Goal: Task Accomplishment & Management: Complete application form

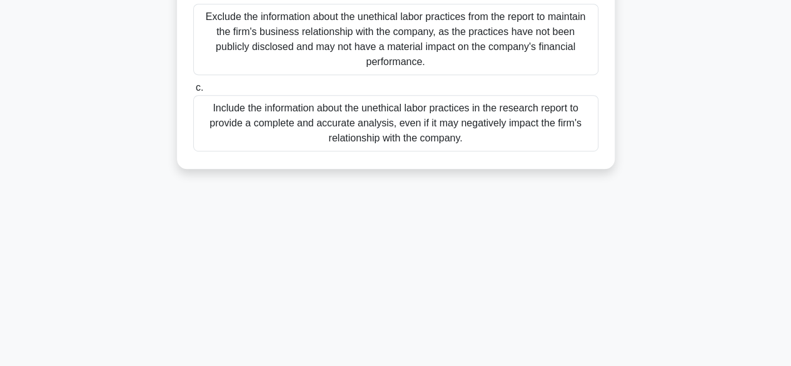
scroll to position [184, 0]
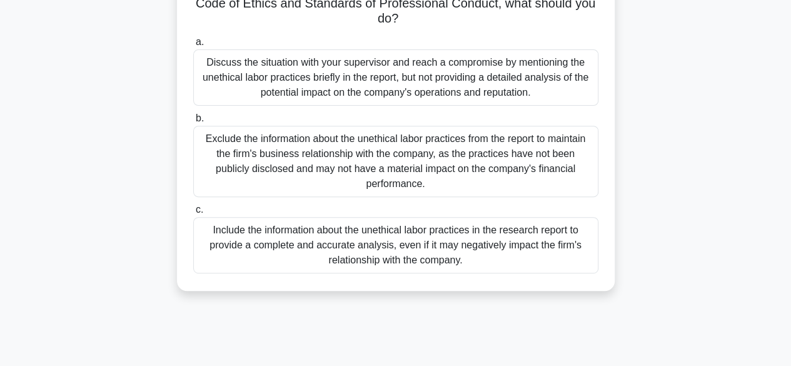
click at [255, 82] on div "Discuss the situation with your supervisor and reach a compromise by mentioning…" at bounding box center [395, 77] width 405 height 56
click at [193, 46] on input "a. Discuss the situation with your supervisor and reach a compromise by mention…" at bounding box center [193, 42] width 0 height 8
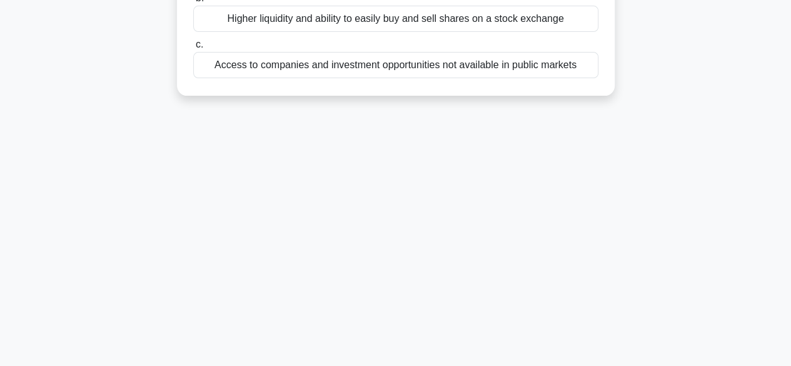
scroll to position [0, 0]
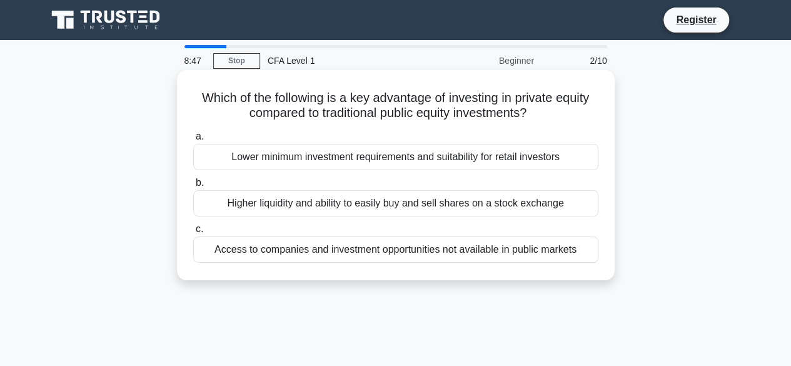
click at [292, 165] on div "Lower minimum investment requirements and suitability for retail investors" at bounding box center [395, 157] width 405 height 26
click at [193, 141] on input "a. Lower minimum investment requirements and suitability for retail investors" at bounding box center [193, 137] width 0 height 8
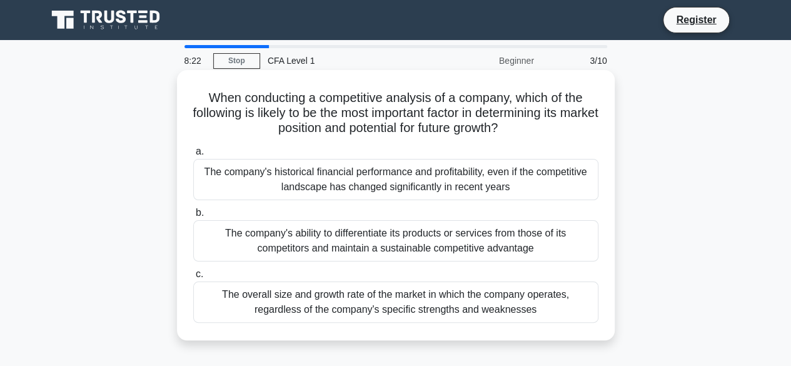
click at [304, 325] on div "When conducting a competitive analysis of a company, which of the following is …" at bounding box center [396, 205] width 428 height 260
click at [310, 303] on div "The overall size and growth rate of the market in which the company operates, r…" at bounding box center [395, 301] width 405 height 41
click at [193, 278] on input "c. The overall size and growth rate of the market in which the company operates…" at bounding box center [193, 274] width 0 height 8
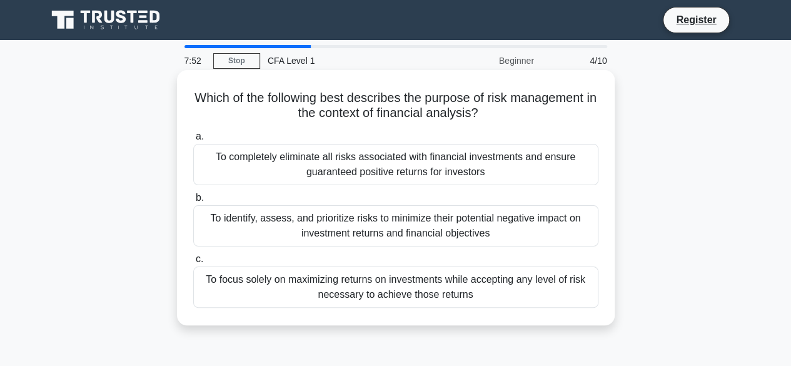
click at [325, 231] on div "To identify, assess, and prioritize risks to minimize their potential negative …" at bounding box center [395, 225] width 405 height 41
click at [193, 202] on input "b. To identify, assess, and prioritize risks to minimize their potential negati…" at bounding box center [193, 198] width 0 height 8
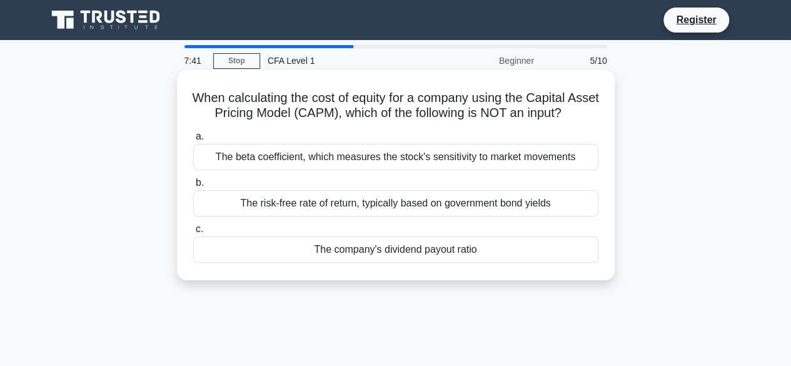
click at [331, 216] on div "The risk-free rate of return, typically based on government bond yields" at bounding box center [395, 203] width 405 height 26
click at [193, 187] on input "b. The risk-free rate of return, typically based on government bond yields" at bounding box center [193, 183] width 0 height 8
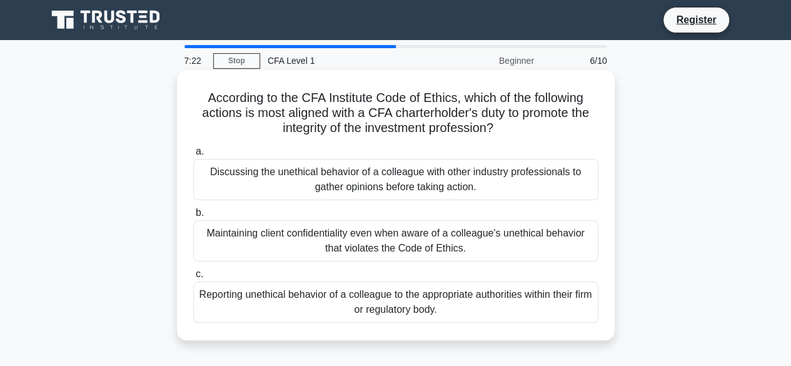
click at [355, 186] on div "Discussing the unethical behavior of a colleague with other industry profession…" at bounding box center [395, 179] width 405 height 41
click at [193, 156] on input "a. Discussing the unethical behavior of a colleague with other industry profess…" at bounding box center [193, 152] width 0 height 8
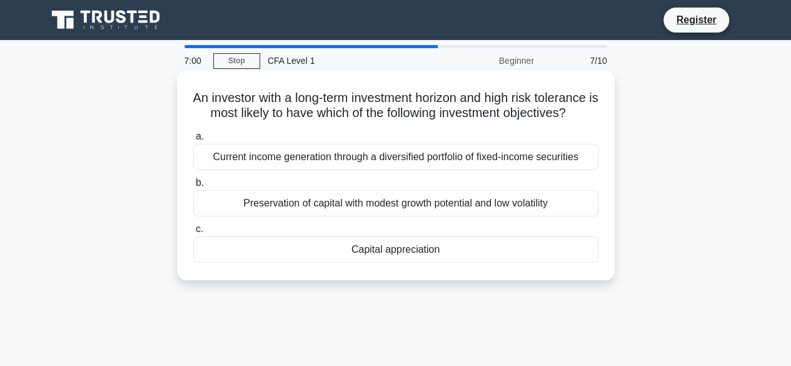
click at [385, 263] on div "Capital appreciation" at bounding box center [395, 249] width 405 height 26
click at [193, 233] on input "c. Capital appreciation" at bounding box center [193, 229] width 0 height 8
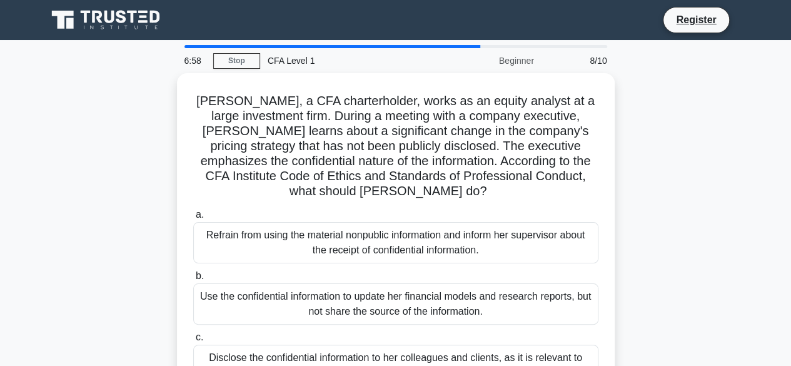
scroll to position [125, 0]
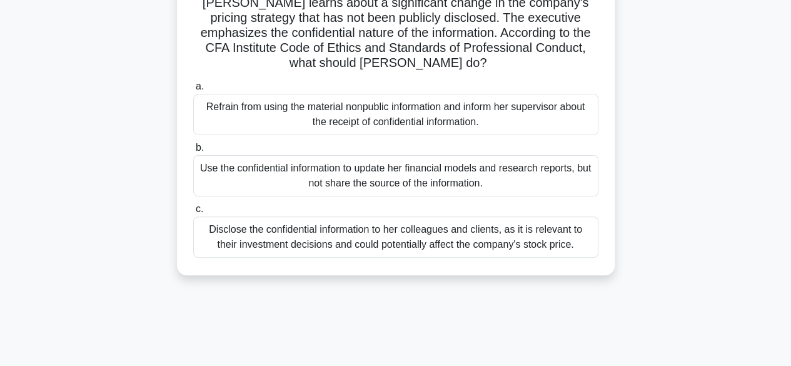
click at [383, 250] on div "Disclose the confidential information to her colleagues and clients, as it is r…" at bounding box center [395, 236] width 405 height 41
click at [193, 213] on input "c. Disclose the confidential information to her colleagues and clients, as it i…" at bounding box center [193, 209] width 0 height 8
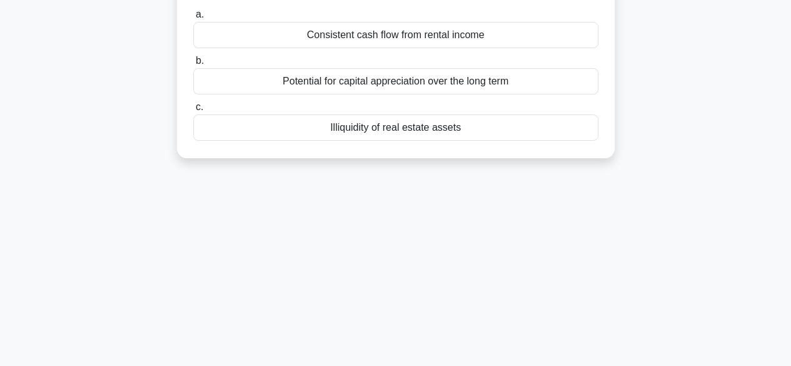
scroll to position [0, 0]
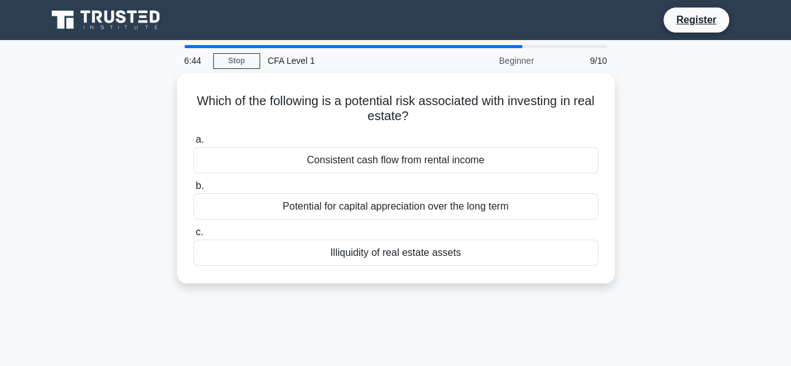
click at [383, 250] on div "Illiquidity of real estate assets" at bounding box center [395, 253] width 405 height 26
click at [193, 236] on input "c. Illiquidity of real estate assets" at bounding box center [193, 232] width 0 height 8
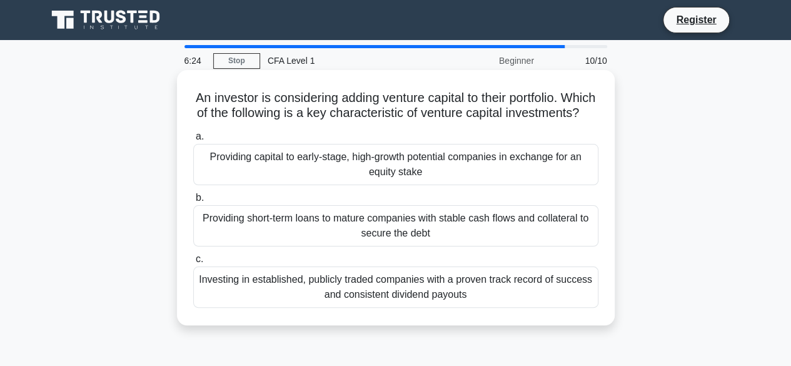
click at [403, 179] on div "Providing capital to early-stage, high-growth potential companies in exchange f…" at bounding box center [395, 164] width 405 height 41
click at [193, 141] on input "a. Providing capital to early-stage, high-growth potential companies in exchang…" at bounding box center [193, 137] width 0 height 8
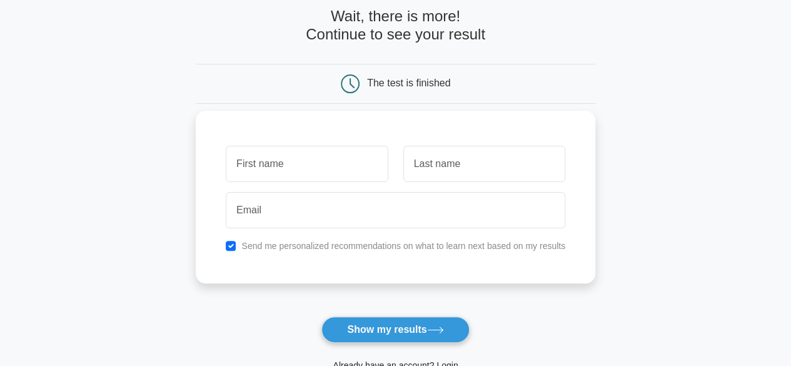
scroll to position [188, 0]
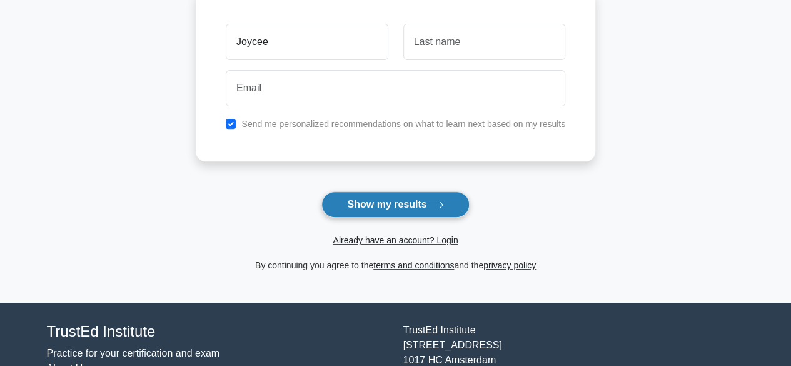
type input "Joycee"
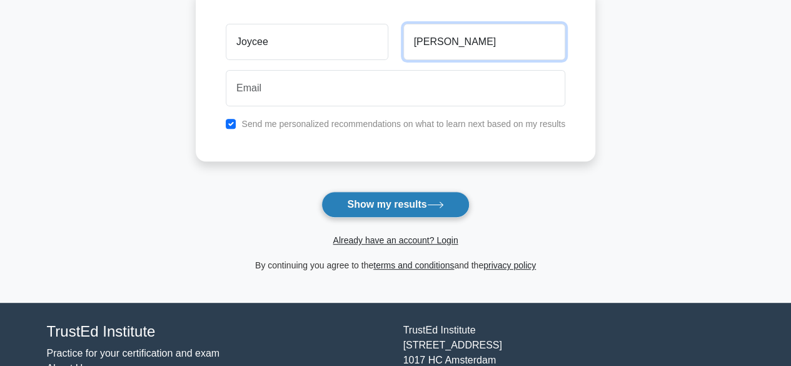
type input "Nguyen"
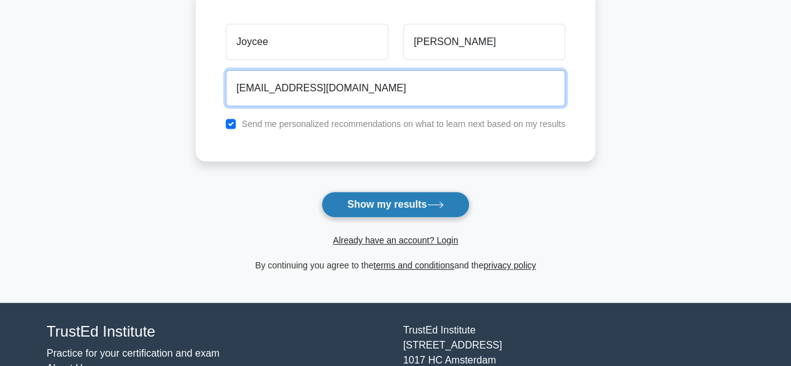
type input "nminhkha98@gmail.com"
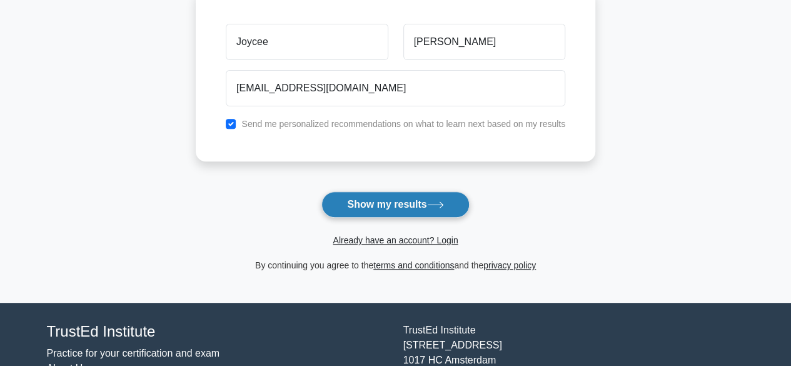
click at [413, 207] on button "Show my results" at bounding box center [395, 204] width 148 height 26
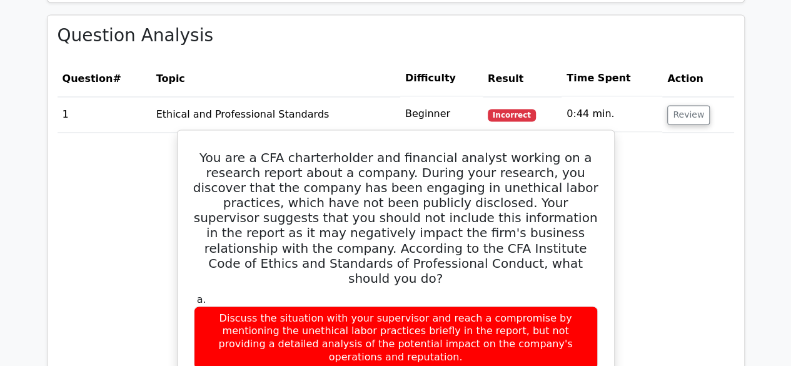
scroll to position [1251, 0]
